Goal: Navigation & Orientation: Find specific page/section

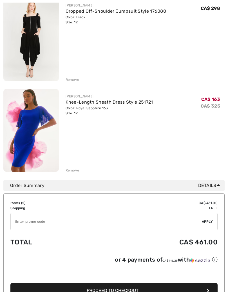
scroll to position [86, 0]
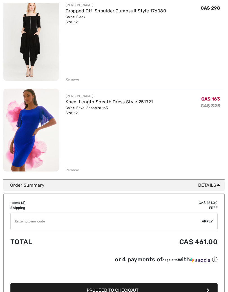
click at [36, 120] on img at bounding box center [30, 130] width 55 height 83
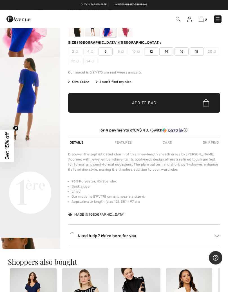
scroll to position [65, 0]
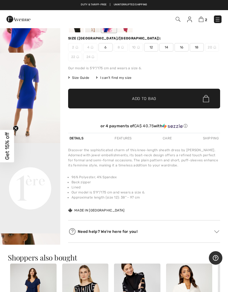
click at [58, 173] on video "Your browser does not support the video tag." at bounding box center [30, 158] width 60 height 30
click at [43, 173] on video "Your browser does not support the video tag." at bounding box center [30, 158] width 60 height 30
click at [219, 15] on link at bounding box center [218, 19] width 8 height 8
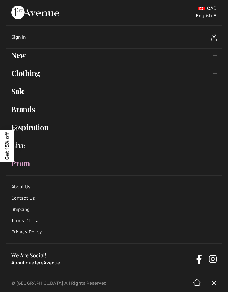
click at [204, 16] on select "English Français" at bounding box center [202, 14] width 29 height 17
select select "https://www.1ereavenue.com/fr/robe-fourreau-mi-longue-modele-251721-s251721/793…"
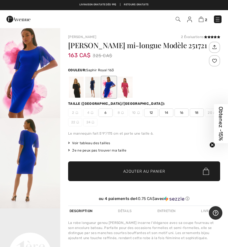
click at [94, 85] on div at bounding box center [92, 87] width 15 height 21
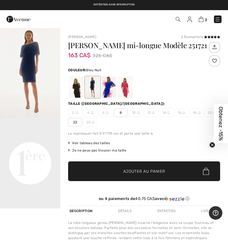
click at [36, 73] on img "1 / 1" at bounding box center [30, 73] width 60 height 90
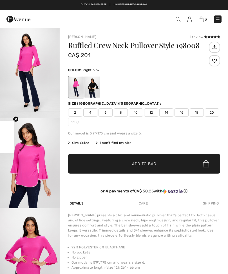
checkbox input "true"
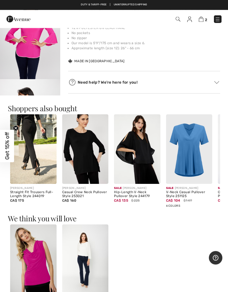
scroll to position [220, 0]
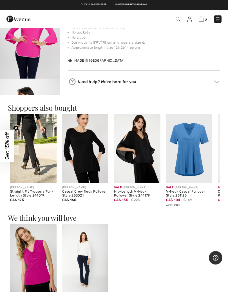
click at [199, 19] on img at bounding box center [201, 19] width 5 height 5
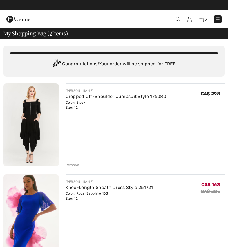
click at [40, 206] on img at bounding box center [30, 215] width 55 height 83
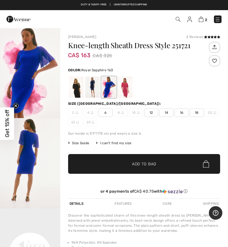
click at [217, 17] on img at bounding box center [218, 20] width 6 height 6
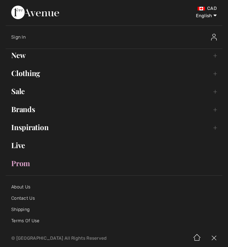
click at [207, 17] on select "English Français" at bounding box center [202, 14] width 29 height 17
select select "https://www.1ereavenue.com/fr/robe-fourreau-mi-longue-modele-251721-s251721/793…"
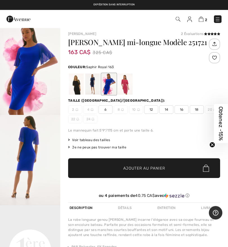
scroll to position [3, 0]
click at [94, 81] on div at bounding box center [92, 84] width 15 height 21
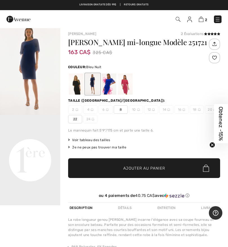
click at [33, 66] on img "1 / 1" at bounding box center [30, 70] width 60 height 90
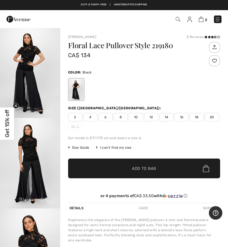
click at [29, 57] on img "1 / 5" at bounding box center [30, 73] width 60 height 90
click at [219, 17] on img at bounding box center [218, 20] width 6 height 6
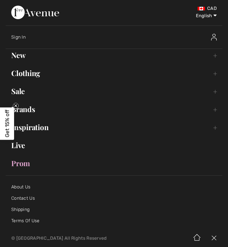
click at [208, 14] on select "English Français" at bounding box center [202, 14] width 29 height 17
select select "[URL][DOMAIN_NAME]"
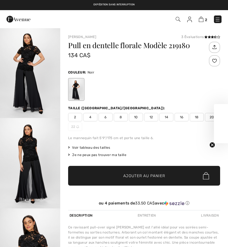
checkbox input "true"
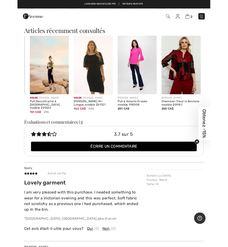
scroll to position [522, 0]
